Goal: Task Accomplishment & Management: Manage account settings

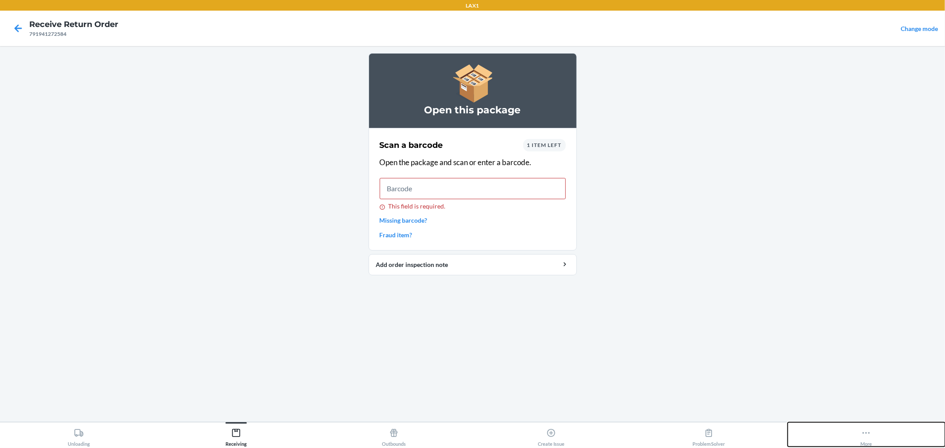
click at [449, 437] on button "More" at bounding box center [867, 435] width 158 height 24
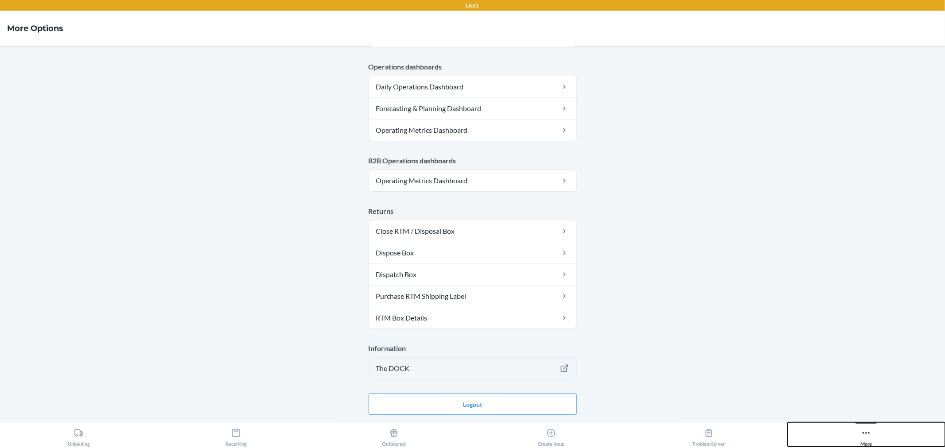
scroll to position [426, 0]
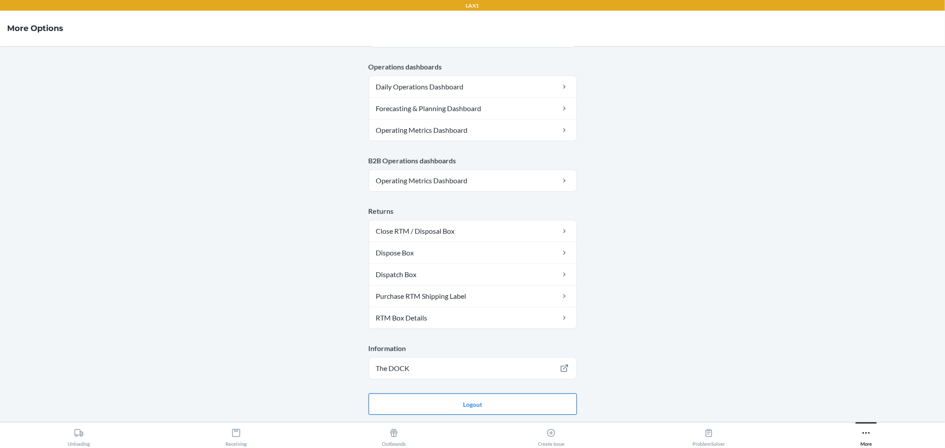
click at [449, 402] on button "Logout" at bounding box center [473, 404] width 208 height 21
